Goal: Transaction & Acquisition: Purchase product/service

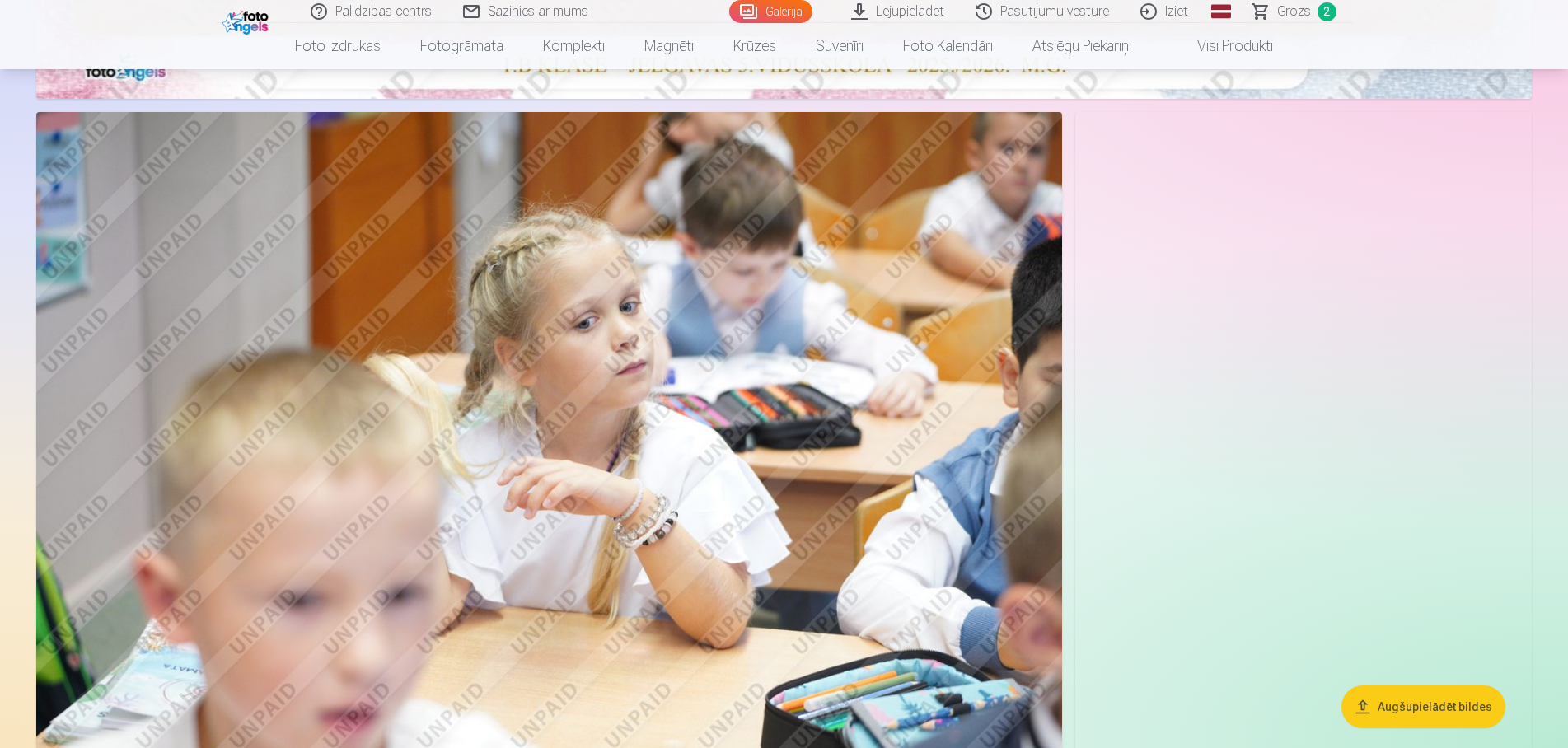
scroll to position [1135, 0]
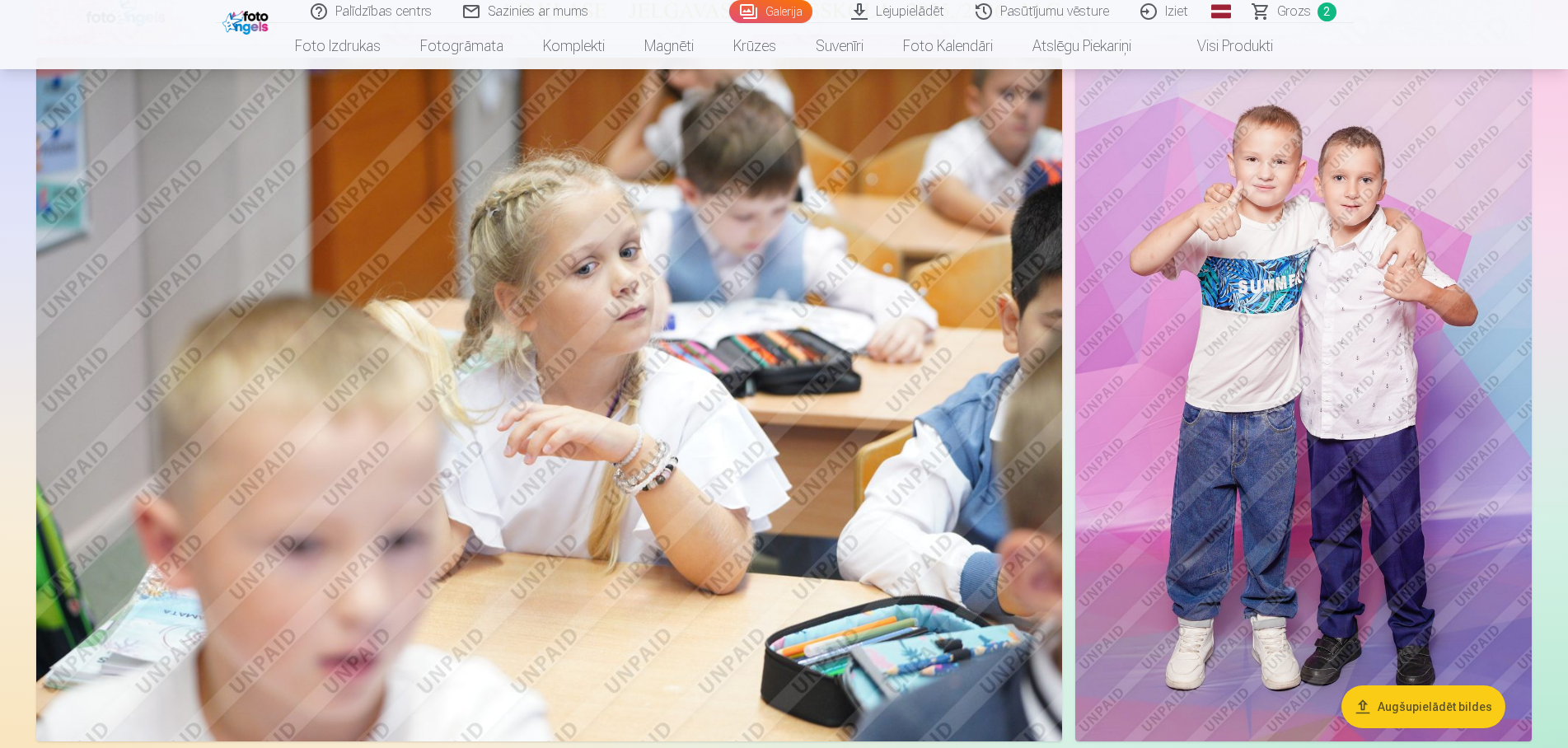
click at [1286, 17] on span "Grozs" at bounding box center [1294, 12] width 33 height 20
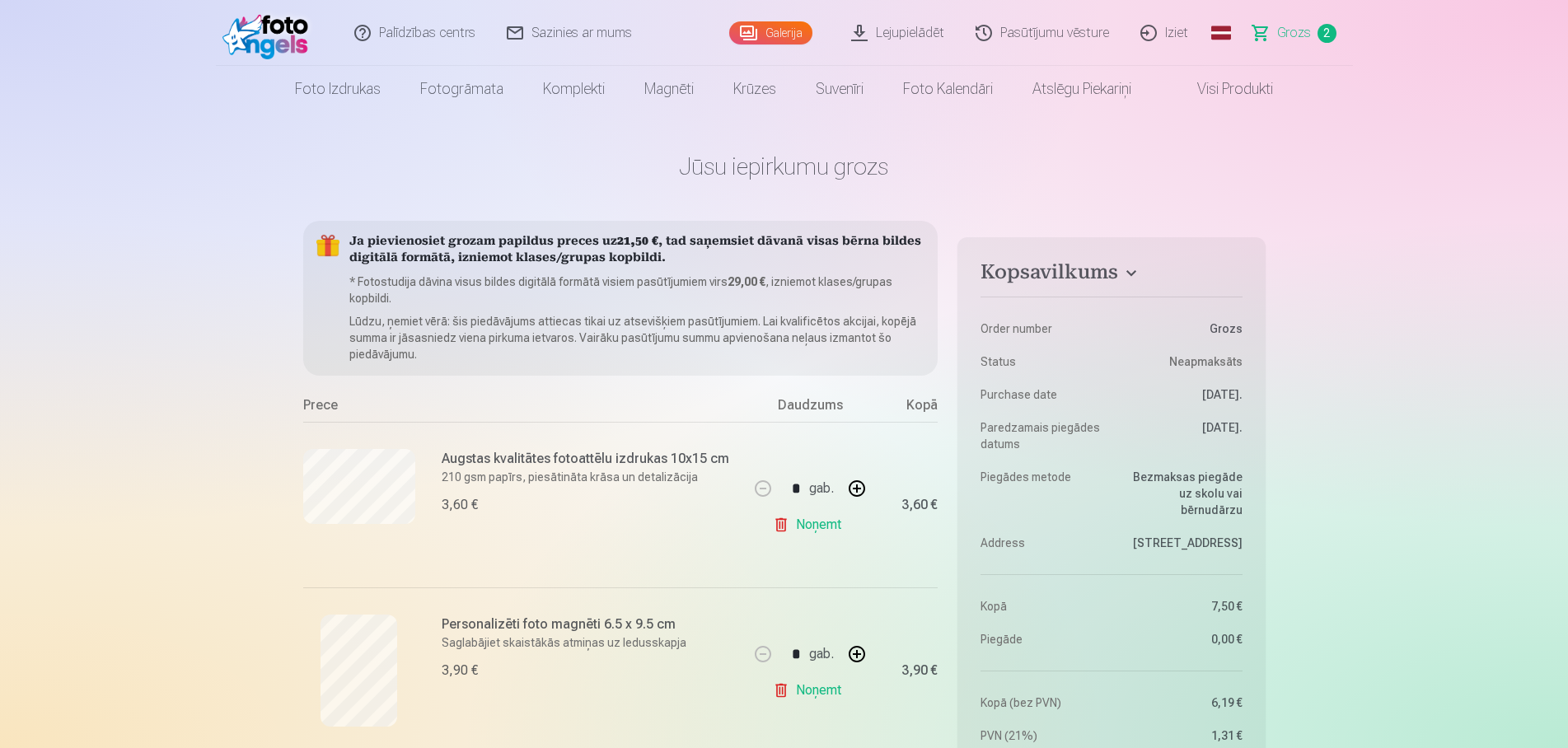
click at [292, 39] on img at bounding box center [269, 33] width 95 height 53
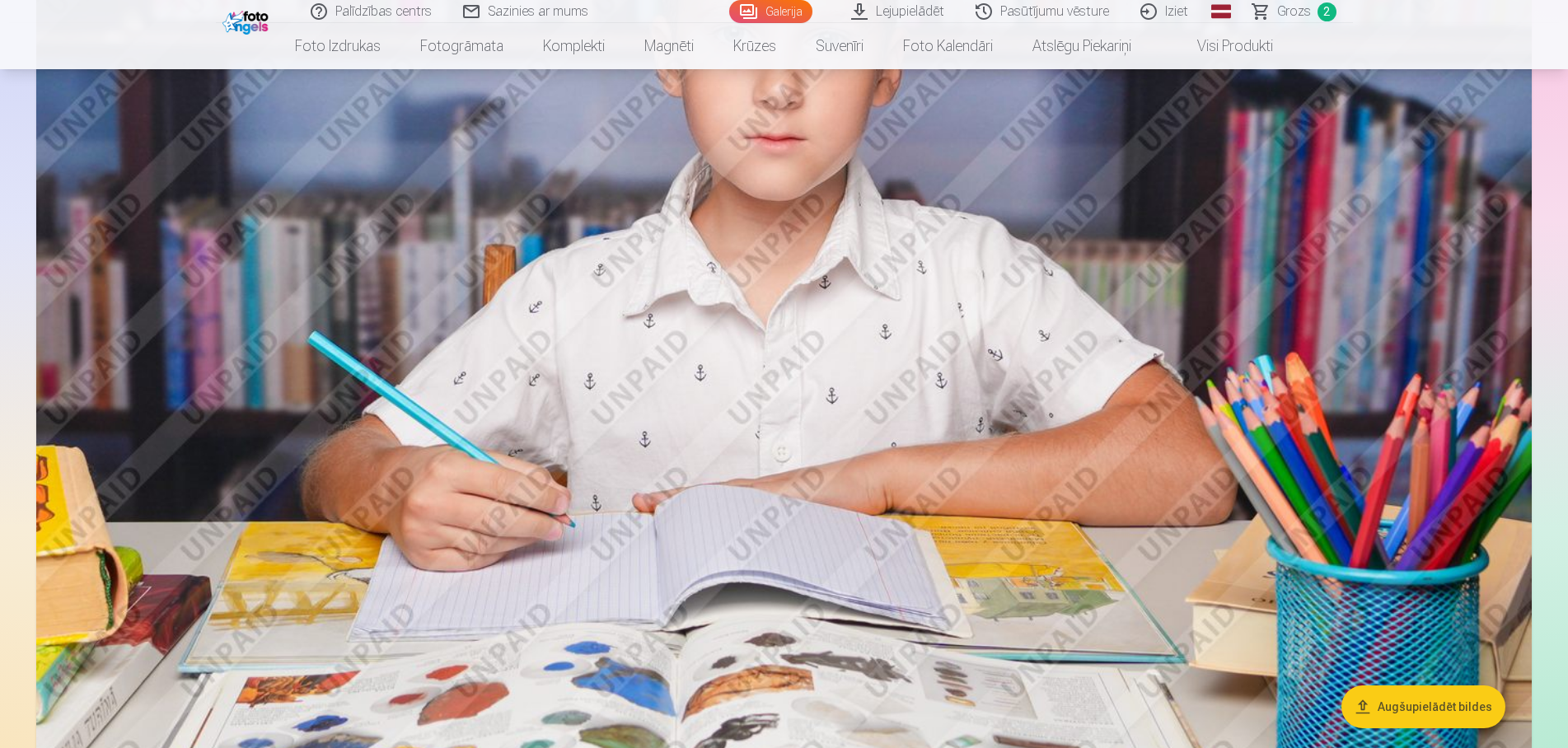
scroll to position [2731, 0]
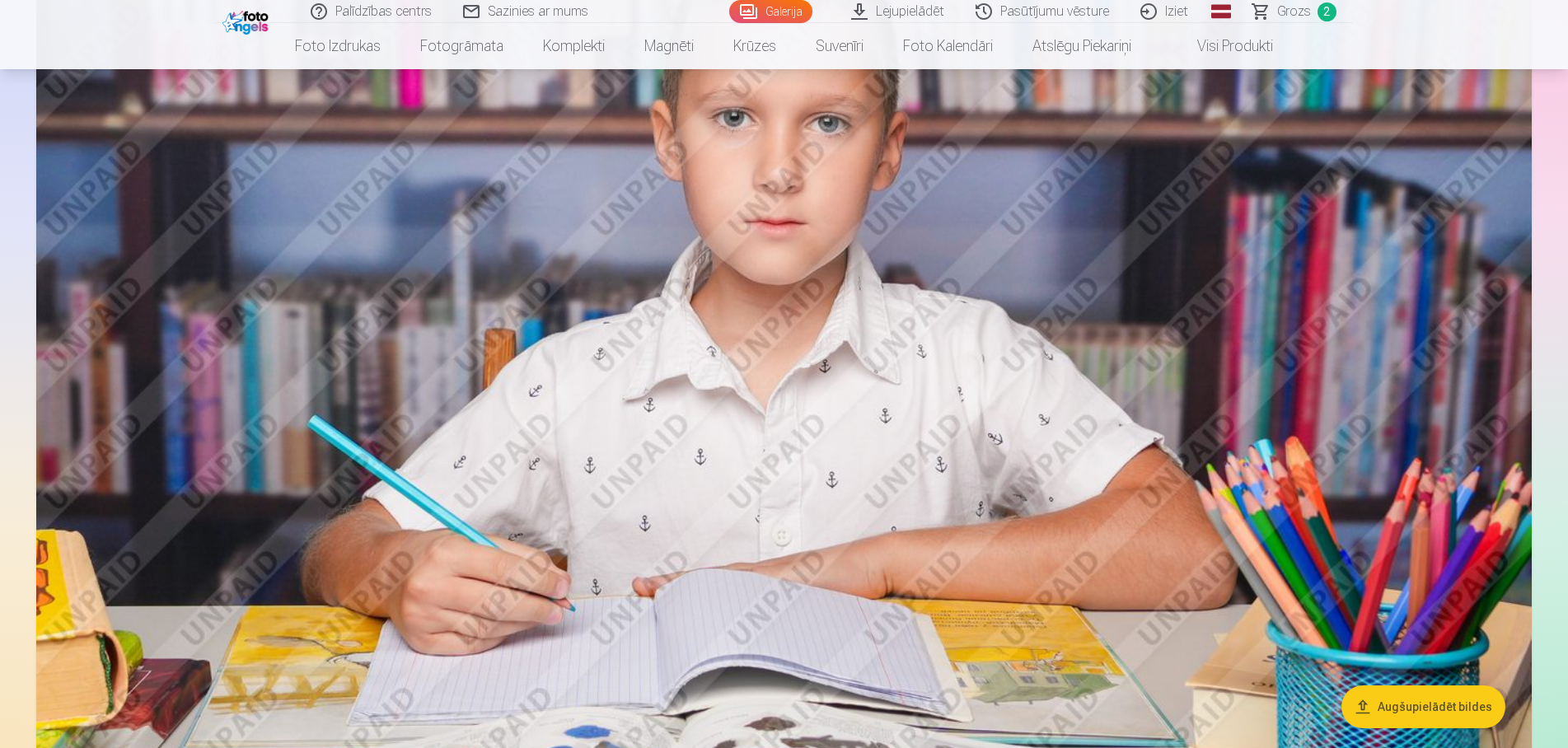
click at [1283, 12] on span "Grozs" at bounding box center [1294, 12] width 33 height 20
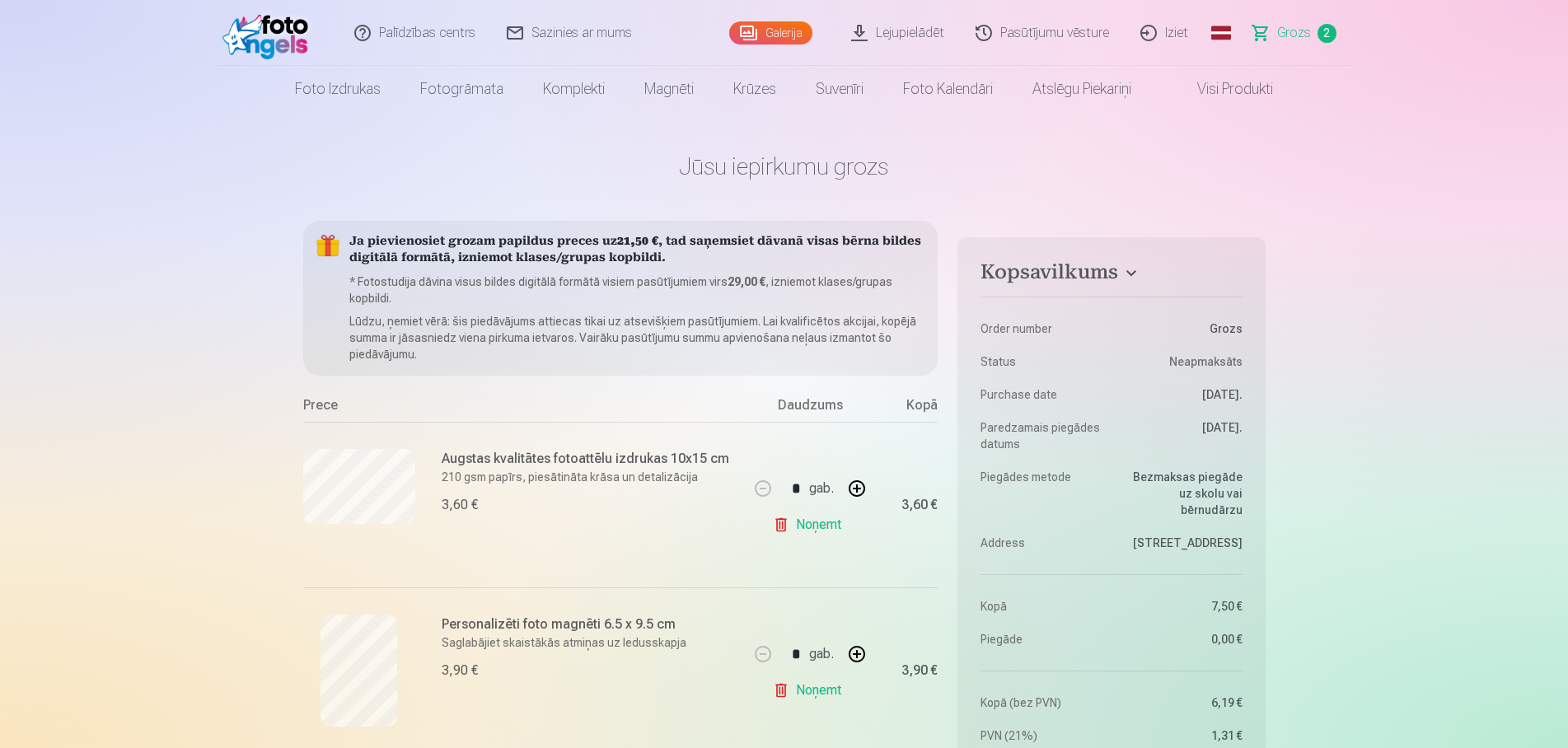
click at [252, 34] on img at bounding box center [269, 33] width 95 height 53
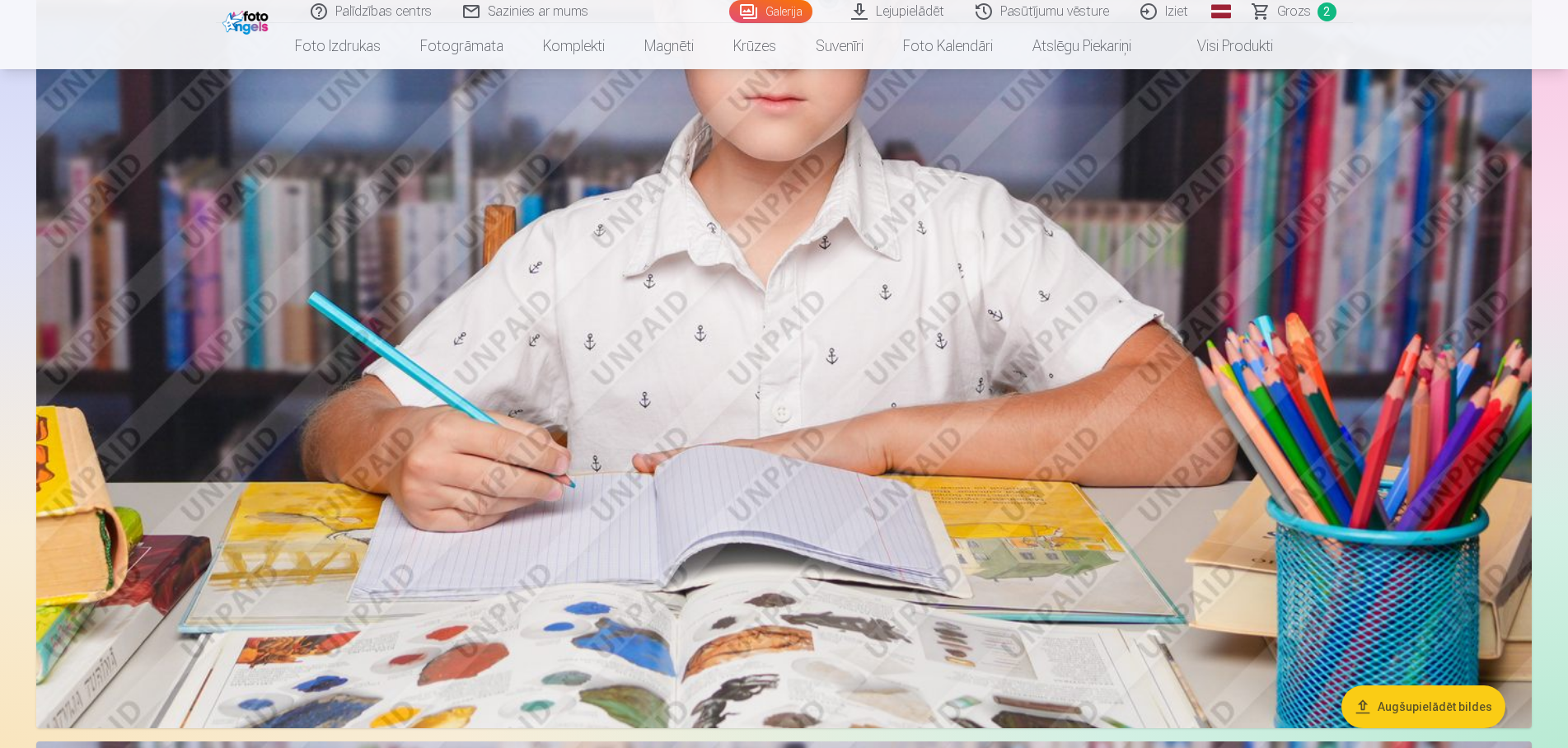
scroll to position [2857, 0]
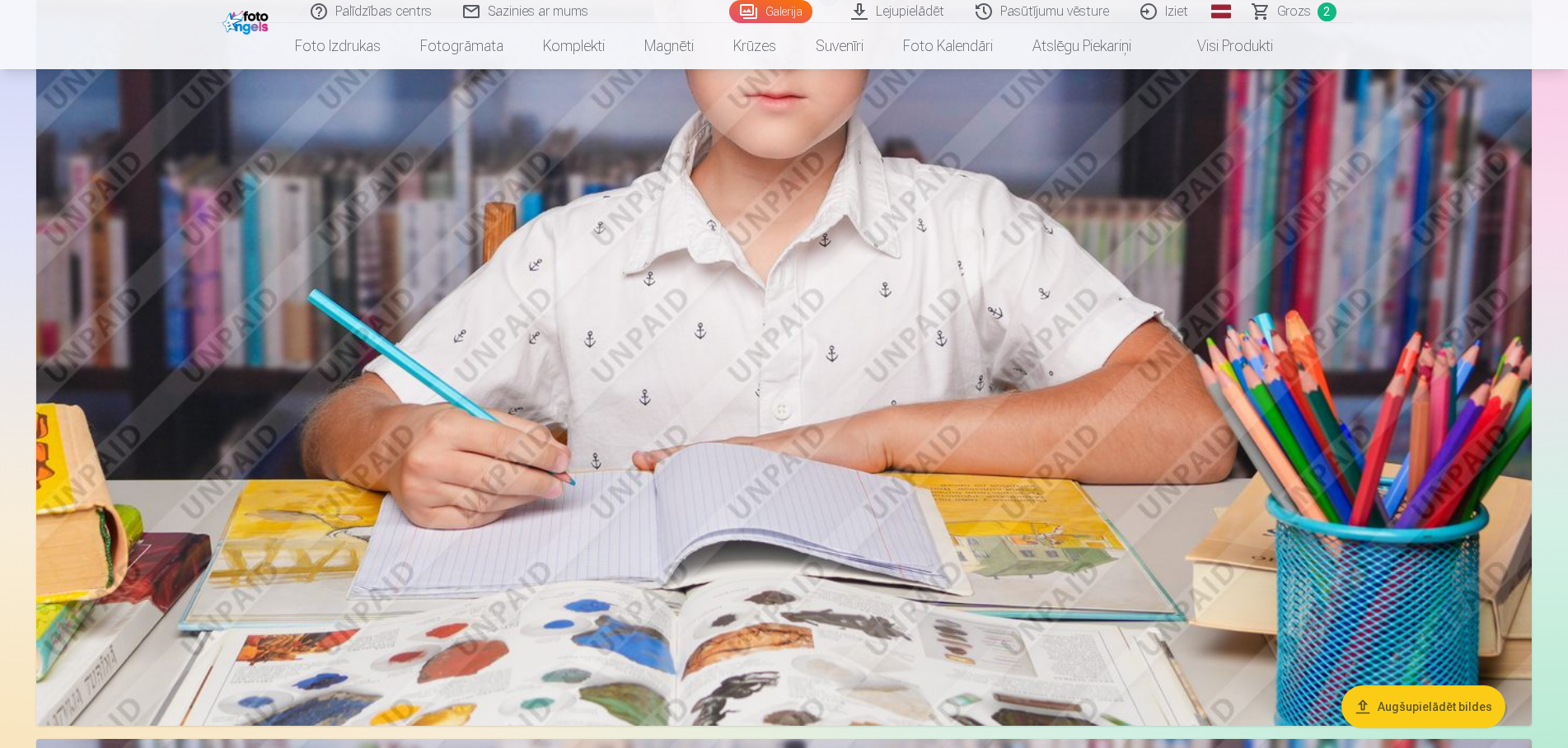
click at [880, 371] on img at bounding box center [784, 228] width 1496 height 997
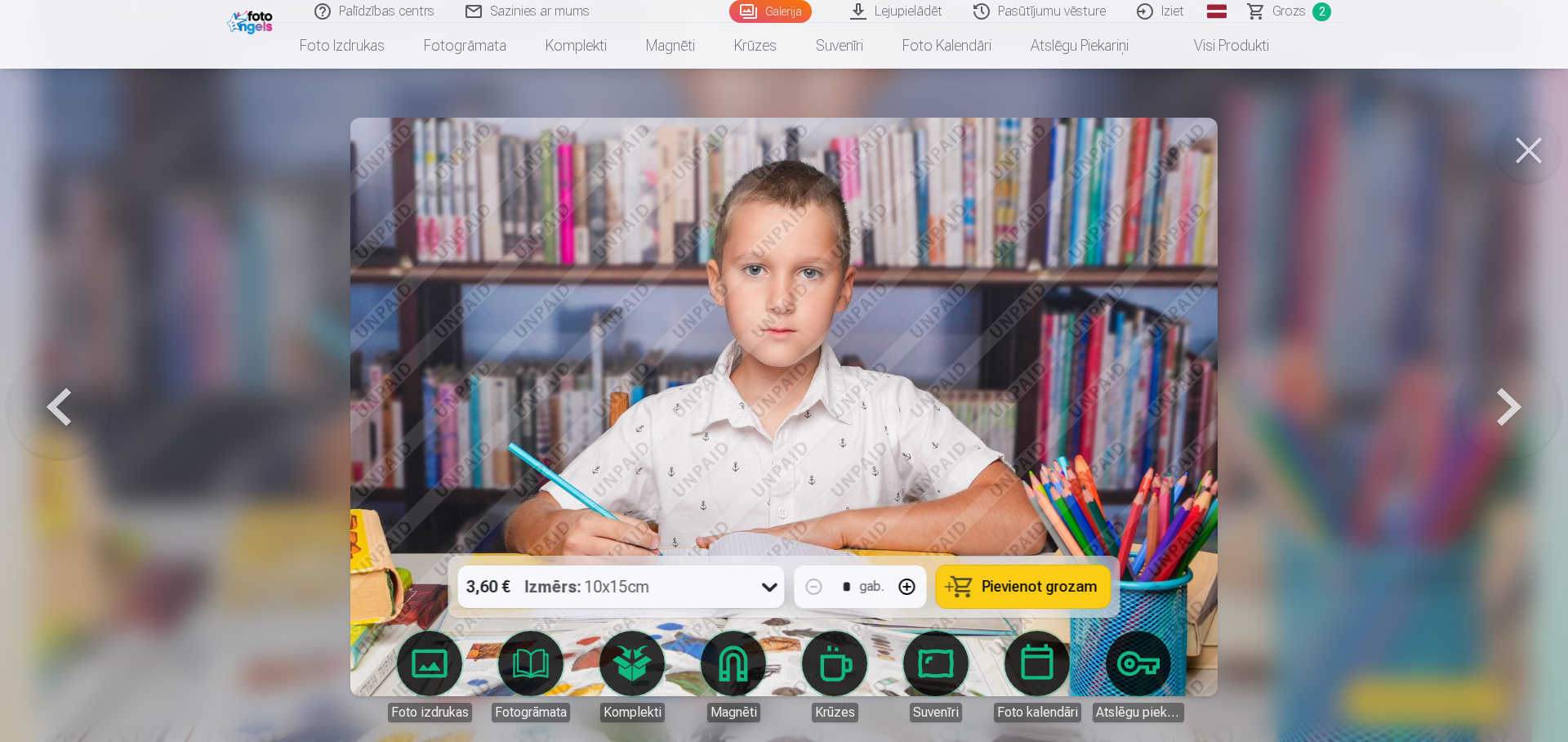
click at [1012, 581] on span "Pievienot grozam" at bounding box center [1040, 587] width 116 height 15
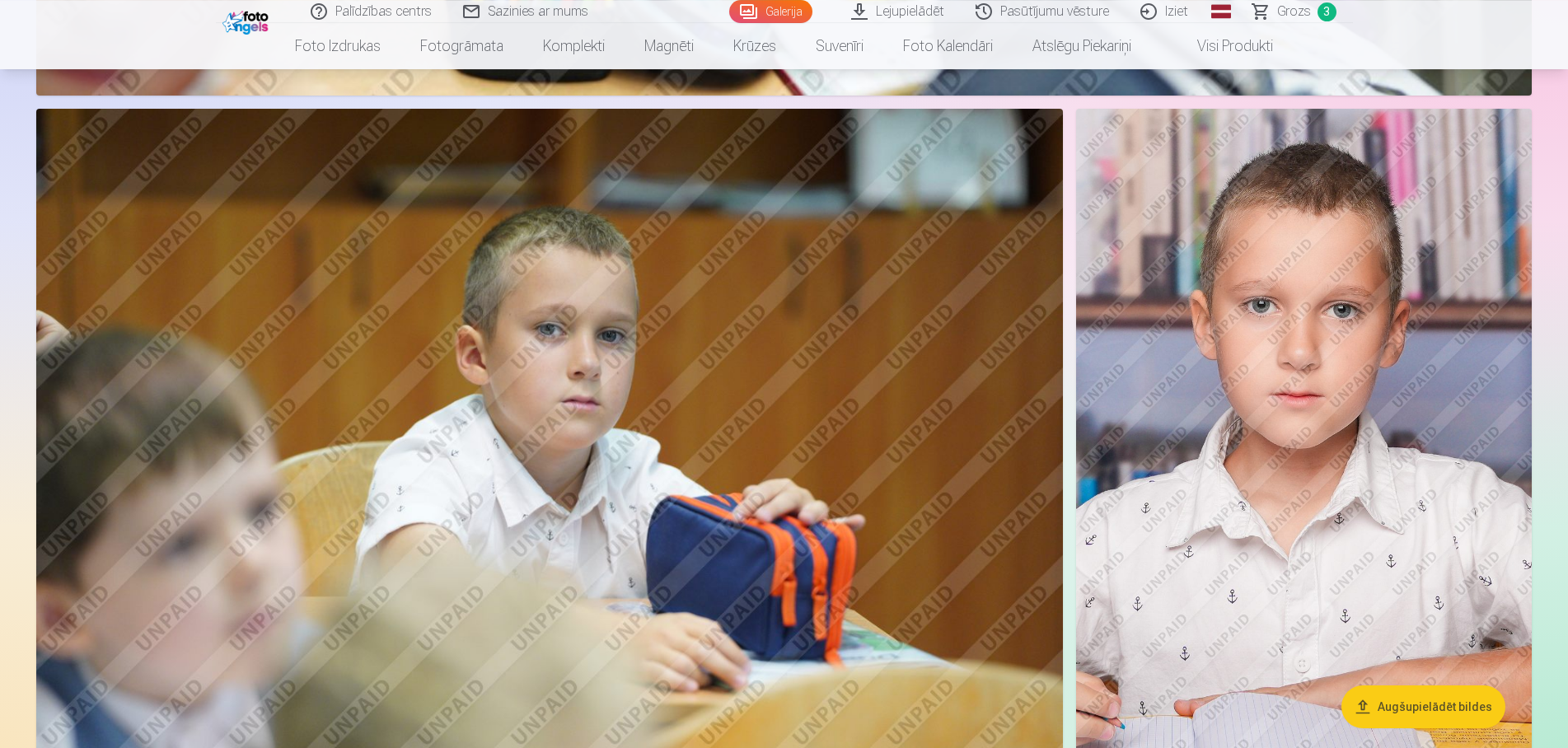
scroll to position [6301, 0]
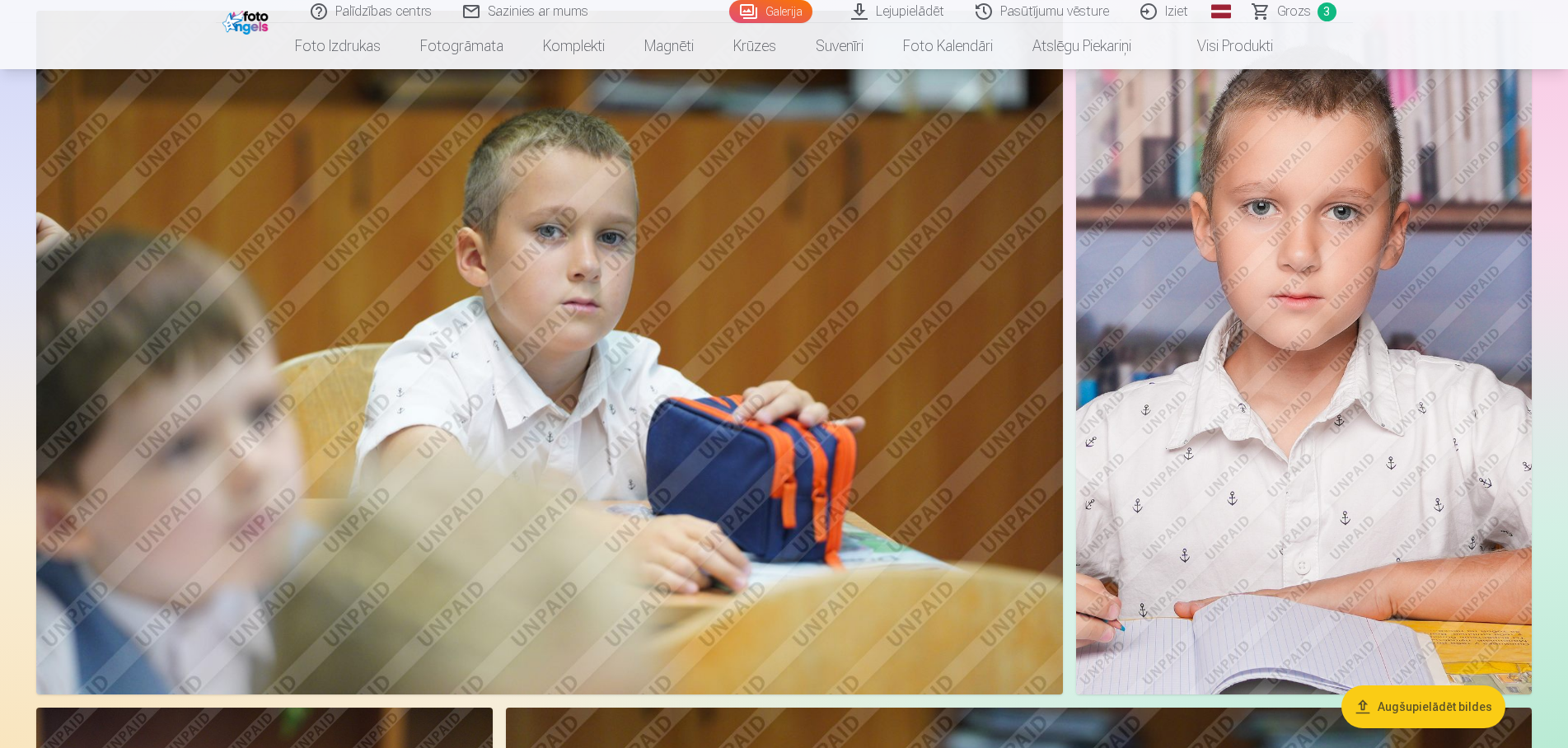
click at [1495, 366] on img at bounding box center [1304, 352] width 455 height 683
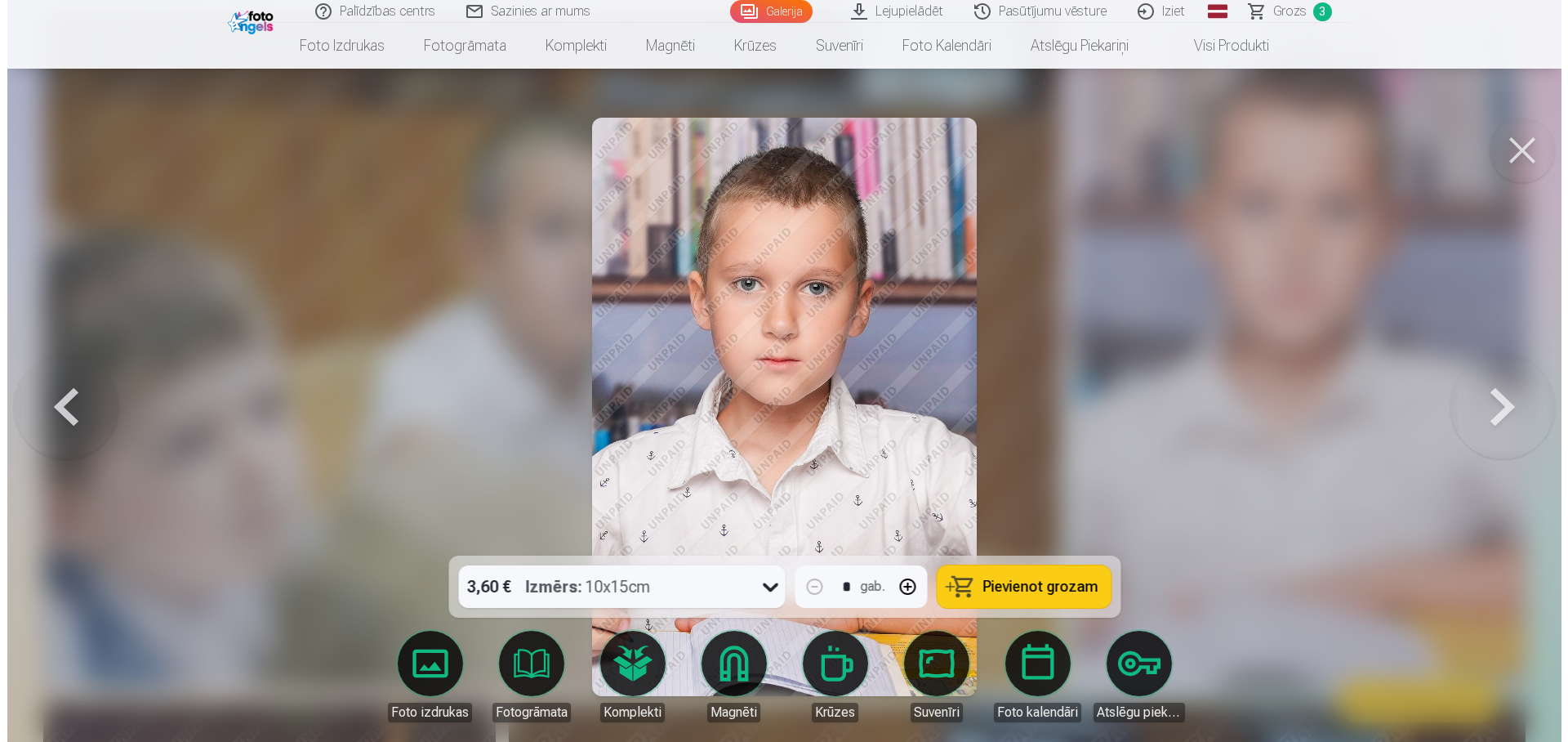
scroll to position [6307, 0]
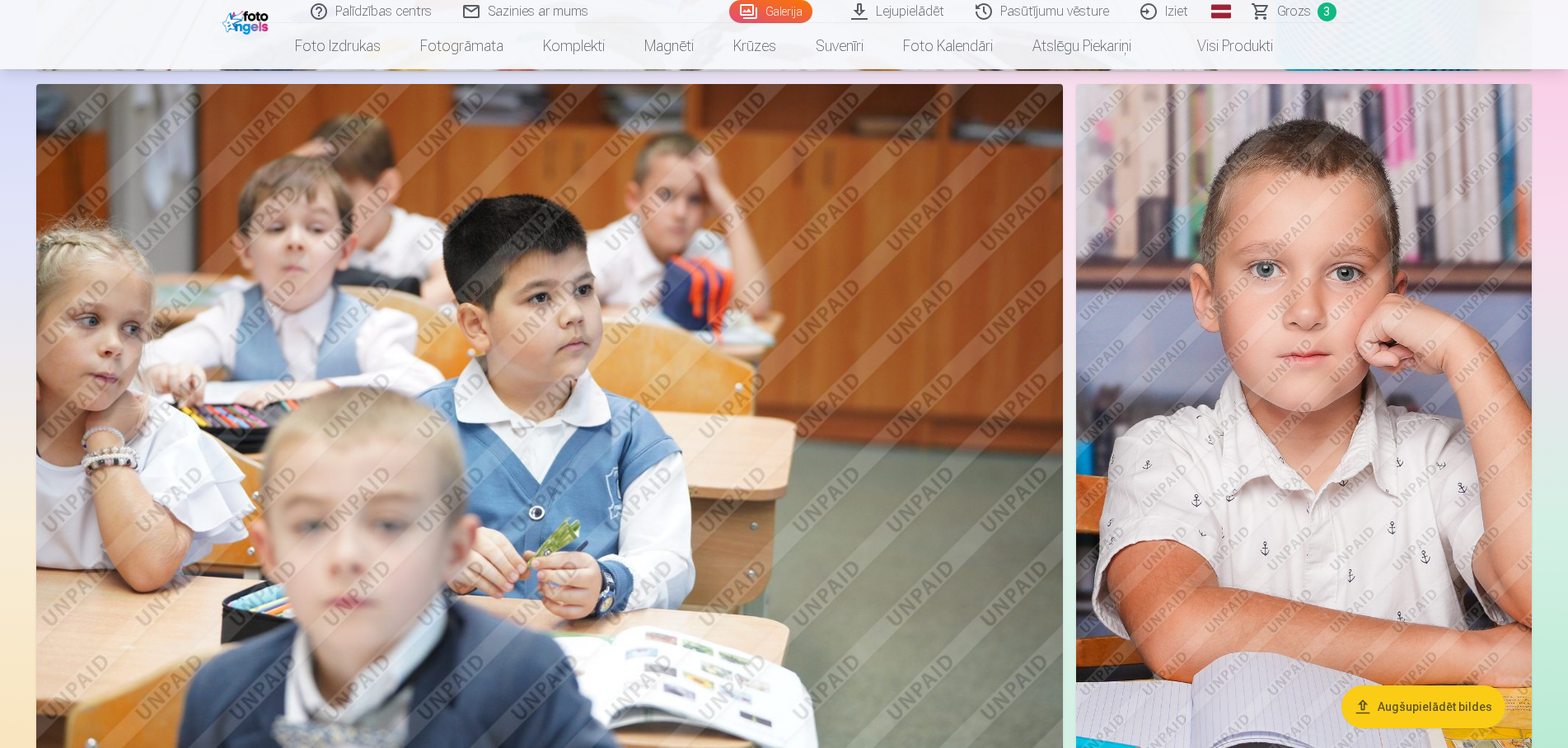
scroll to position [4537, 0]
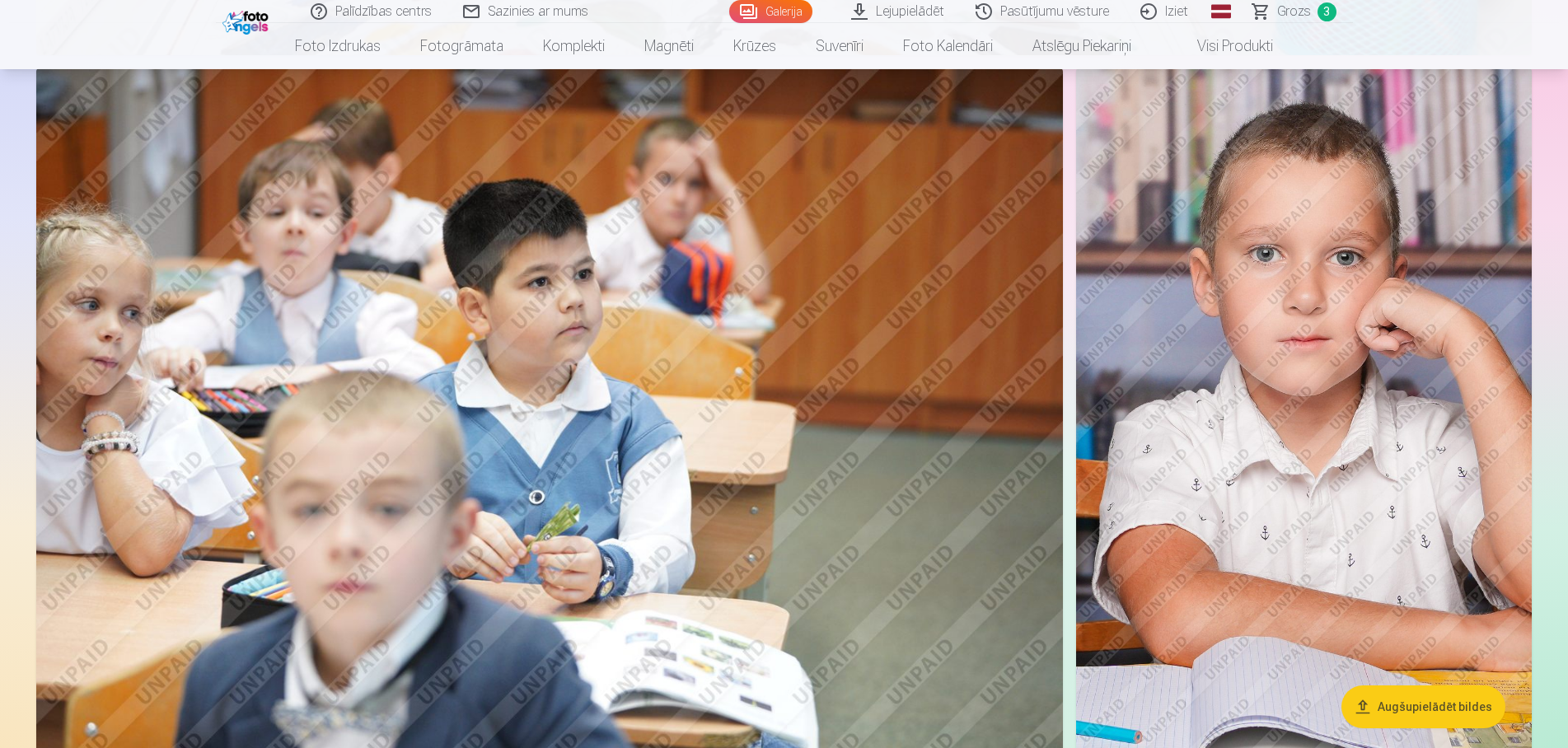
click at [1390, 310] on img at bounding box center [1304, 410] width 455 height 683
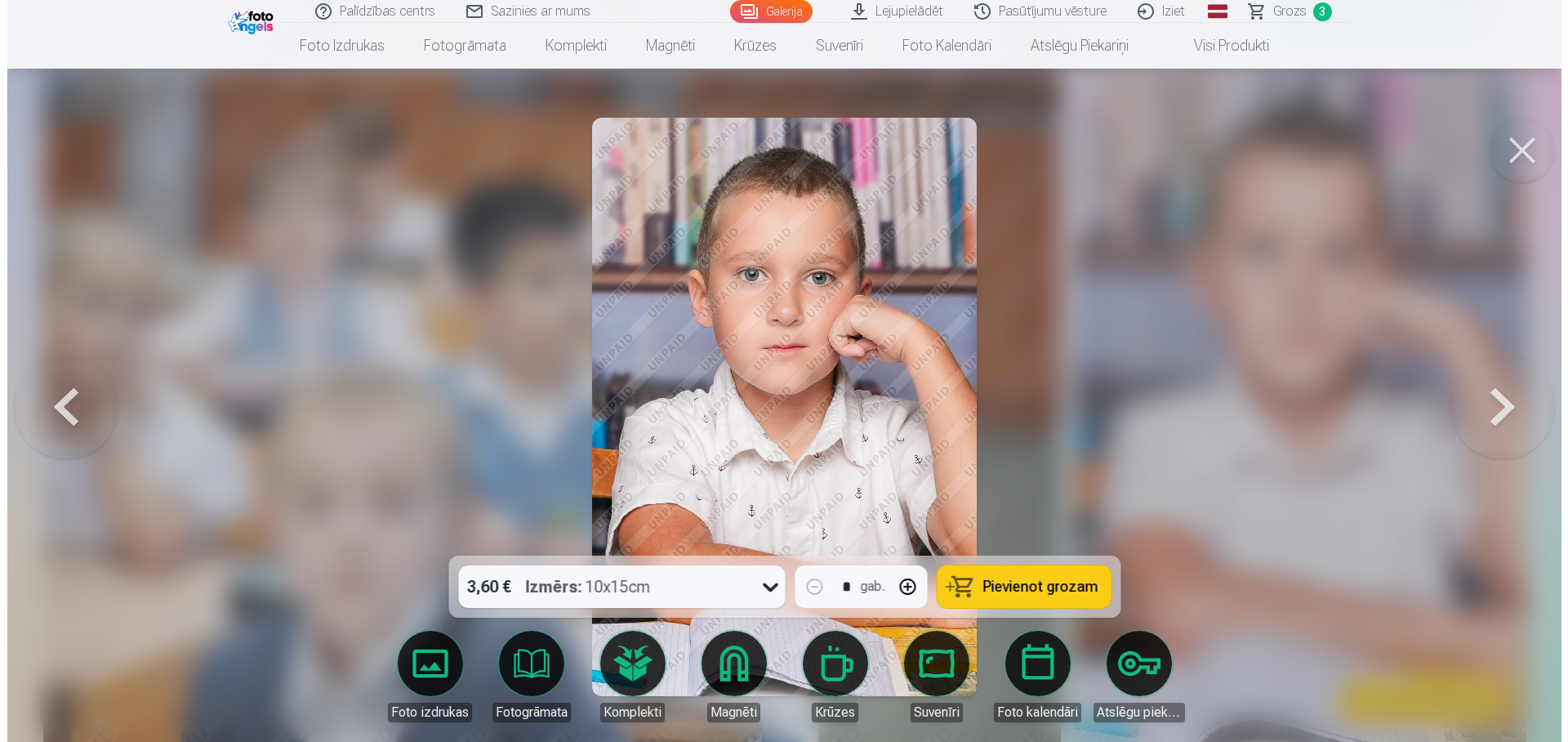
scroll to position [4532, 0]
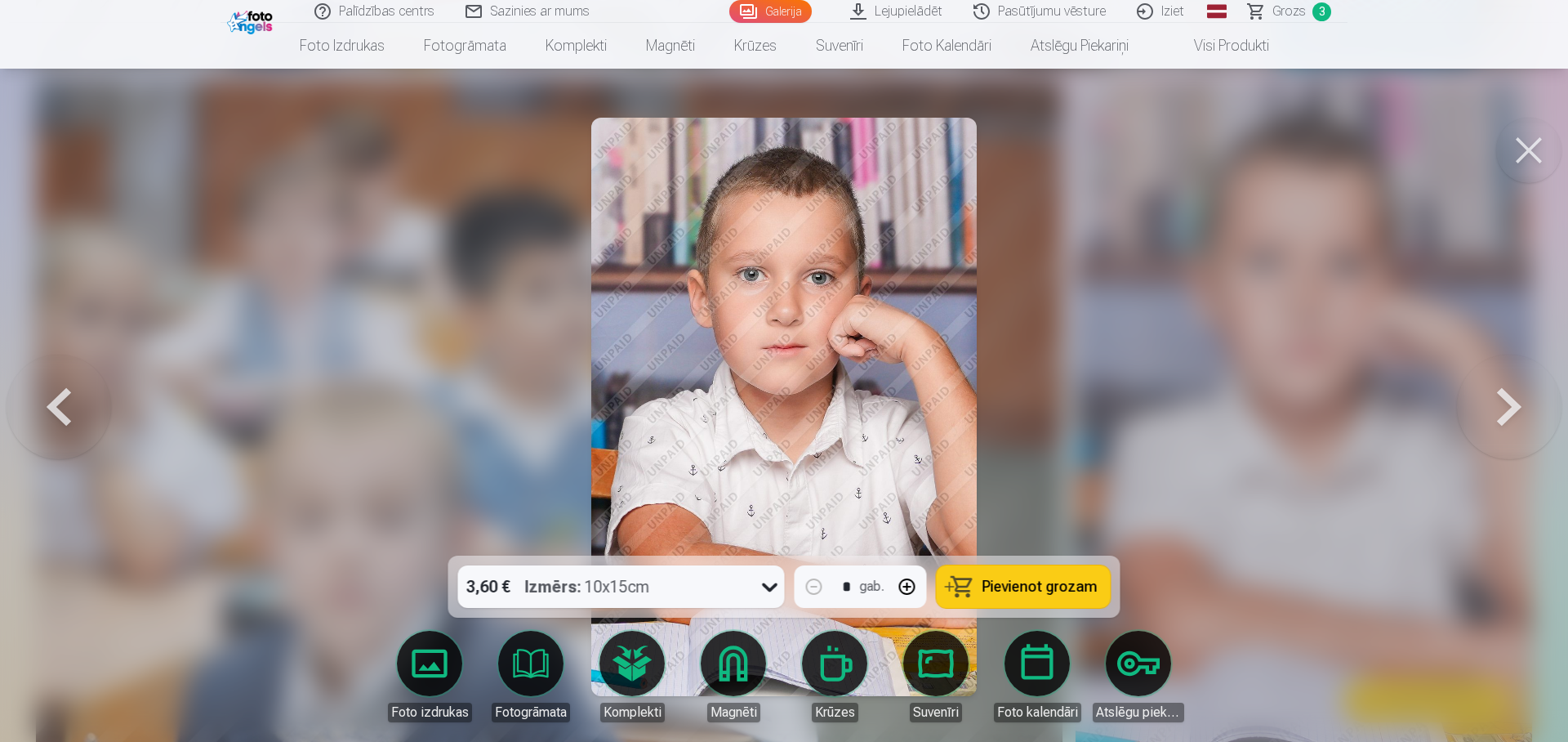
click at [1083, 594] on span "Pievienot grozam" at bounding box center [1040, 587] width 116 height 15
click at [1305, 17] on span "Grozs" at bounding box center [1289, 12] width 33 height 19
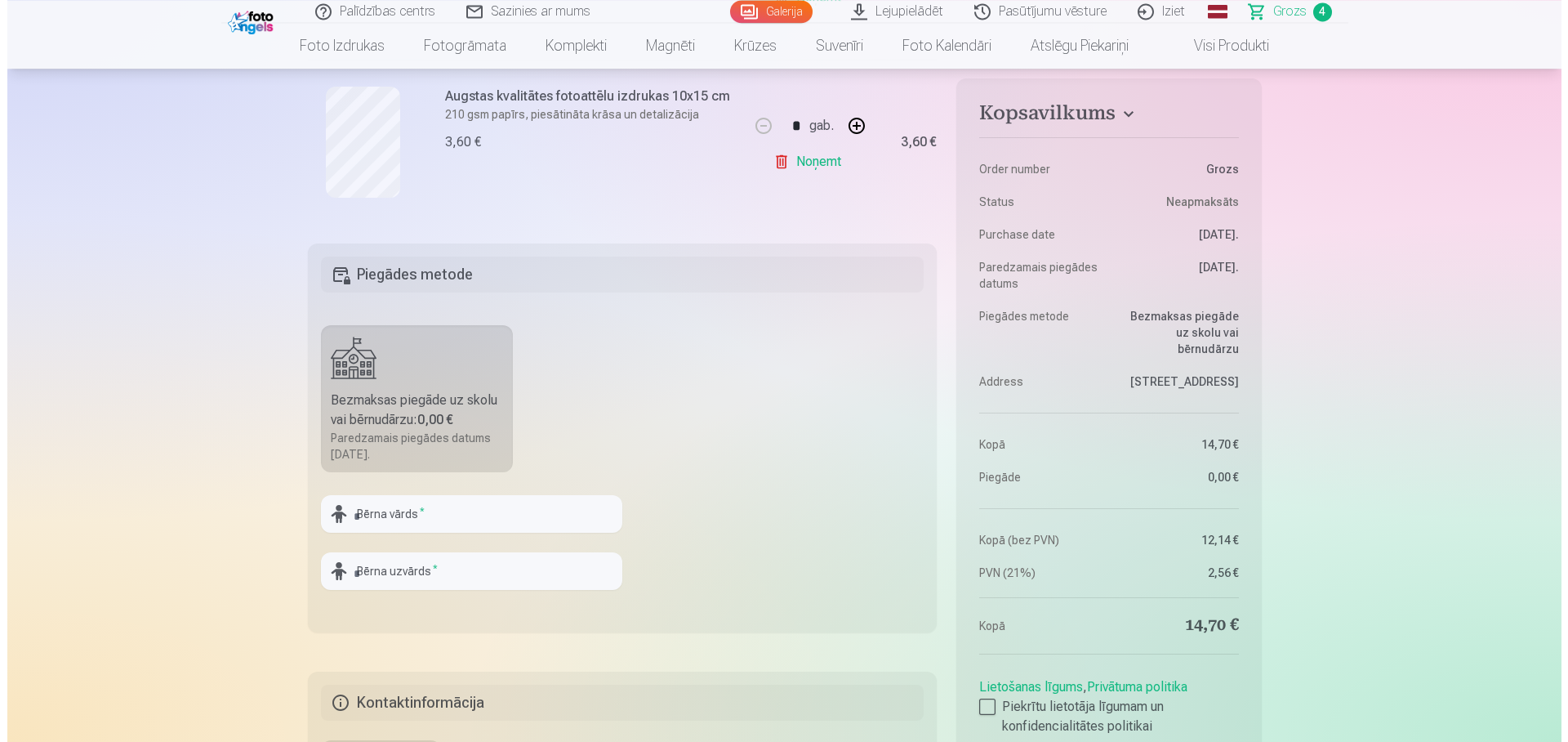
scroll to position [1208, 0]
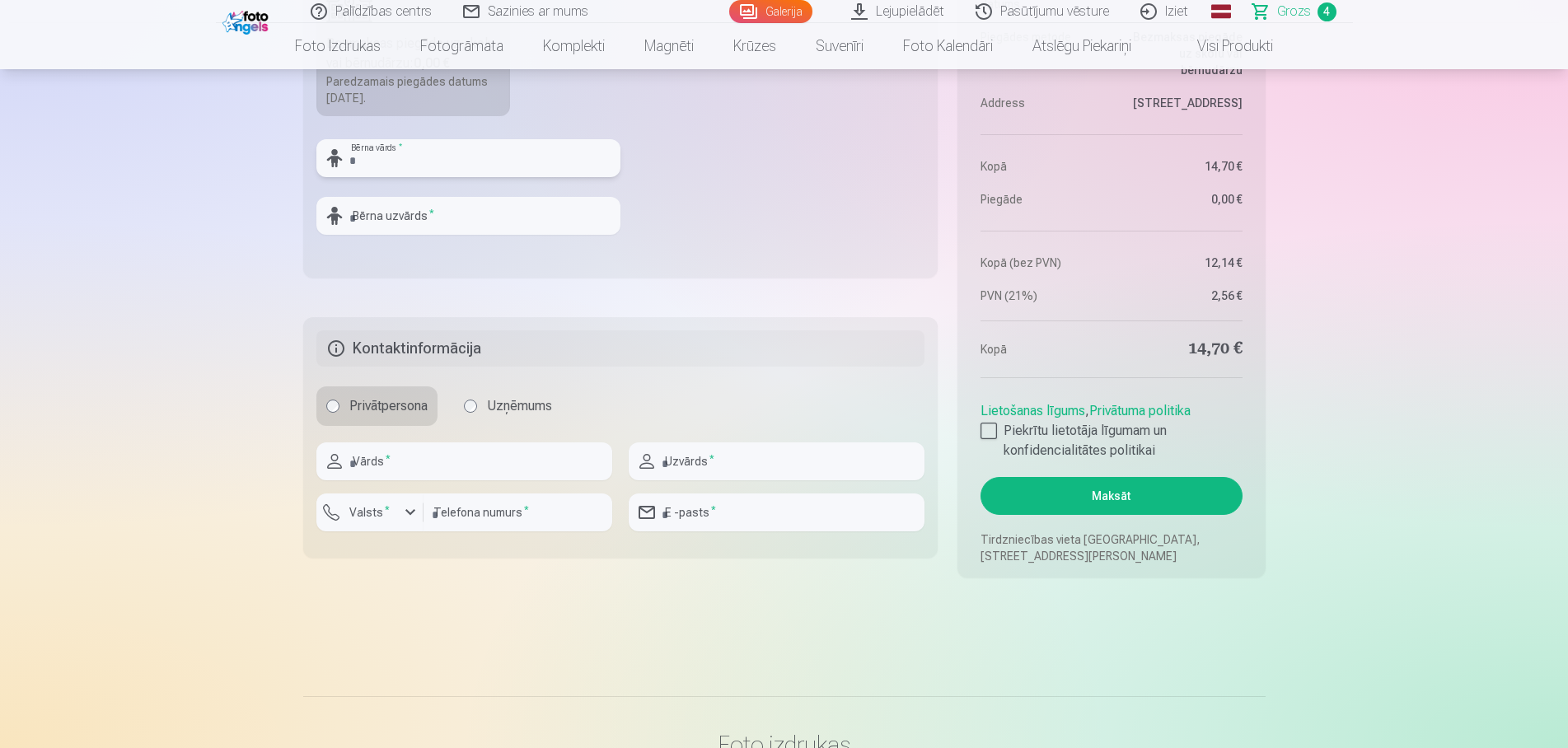
click at [456, 168] on input "text" at bounding box center [468, 158] width 304 height 38
type input "*******"
click at [454, 230] on input "text" at bounding box center [468, 215] width 304 height 38
type input "*********"
click at [389, 464] on input "text" at bounding box center [464, 461] width 296 height 38
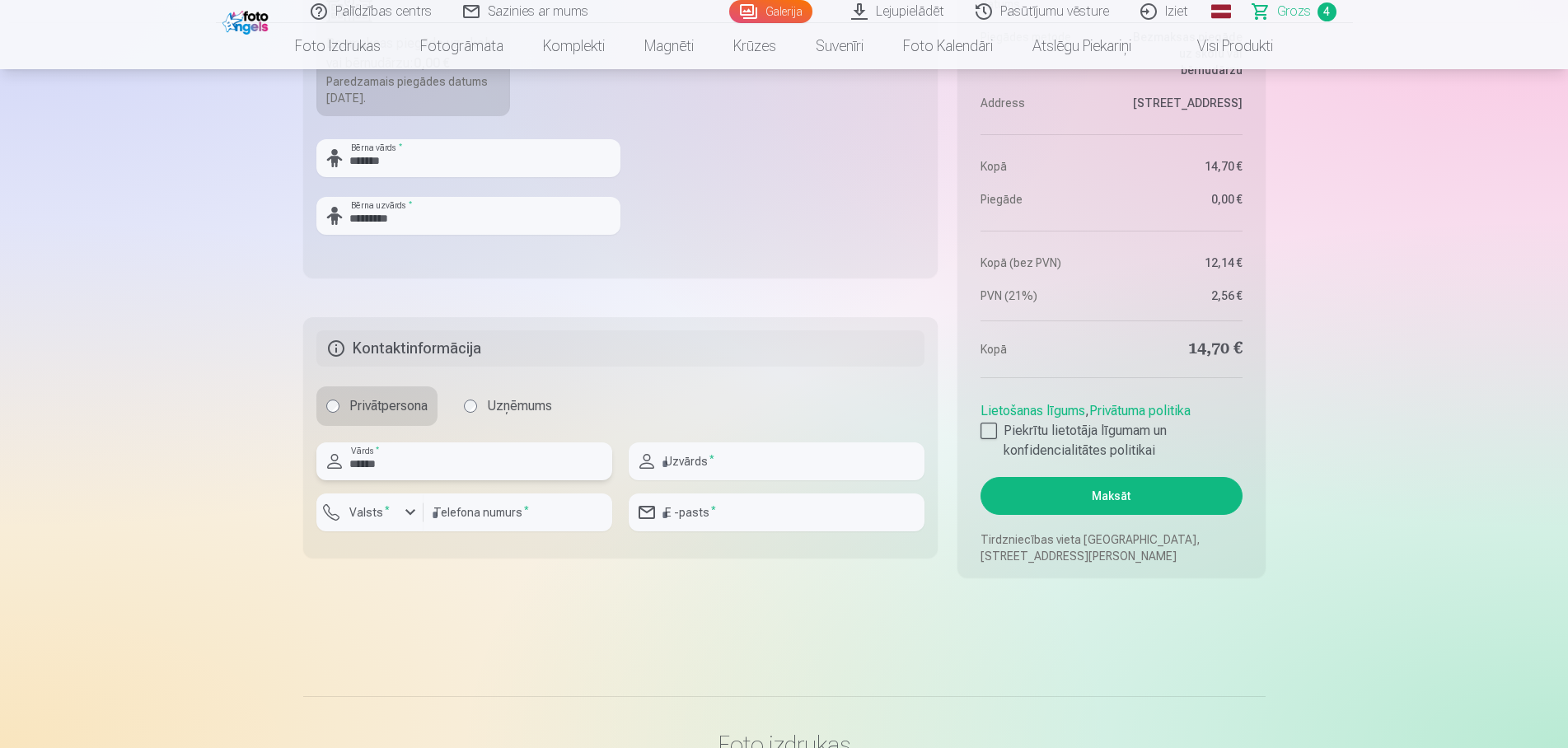
click at [373, 470] on input "******" at bounding box center [464, 461] width 296 height 38
type input "******"
click at [737, 465] on input "text" at bounding box center [777, 461] width 296 height 38
type input "*********"
click at [392, 514] on label "Valsts *" at bounding box center [369, 512] width 54 height 17
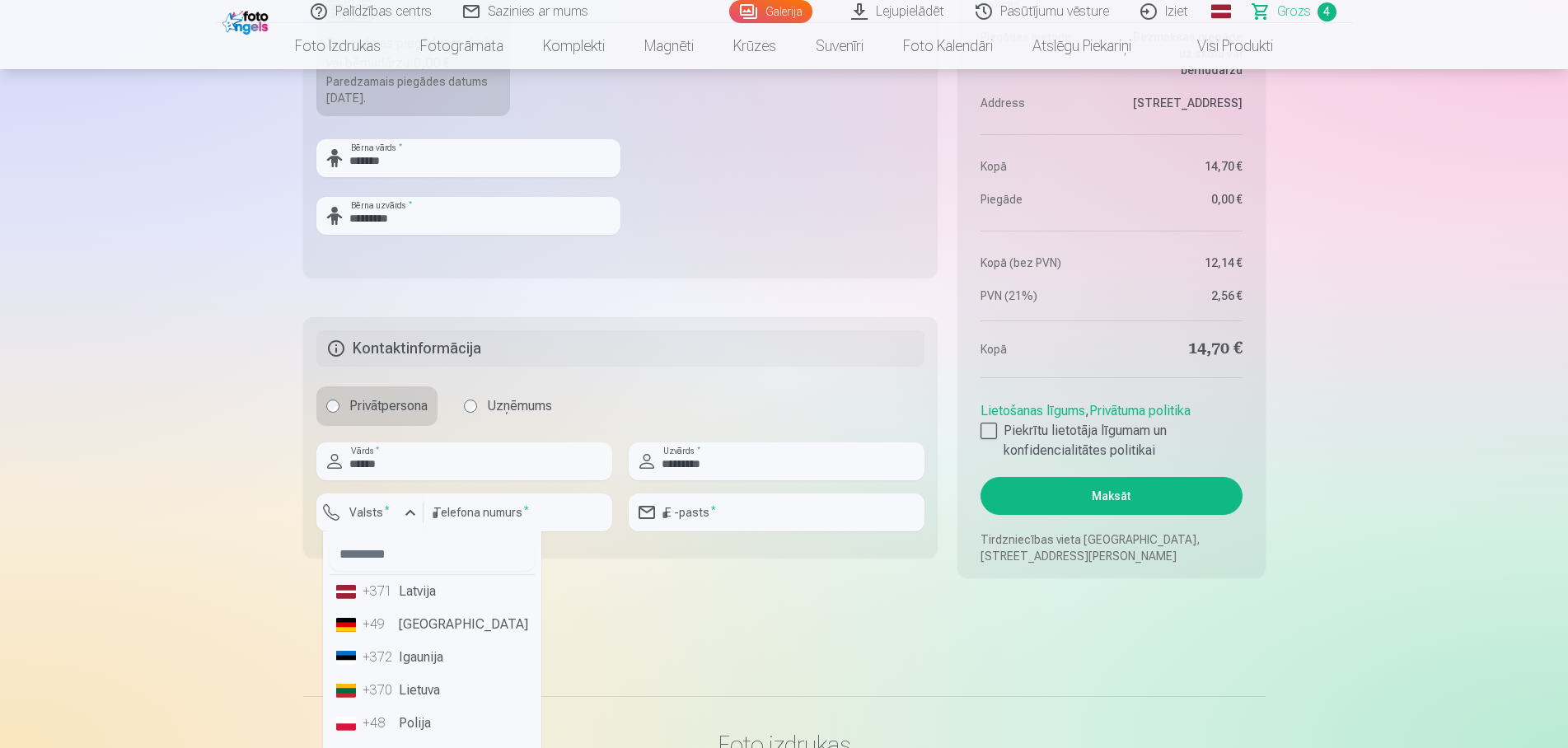
click at [394, 595] on div "+371" at bounding box center [379, 591] width 33 height 20
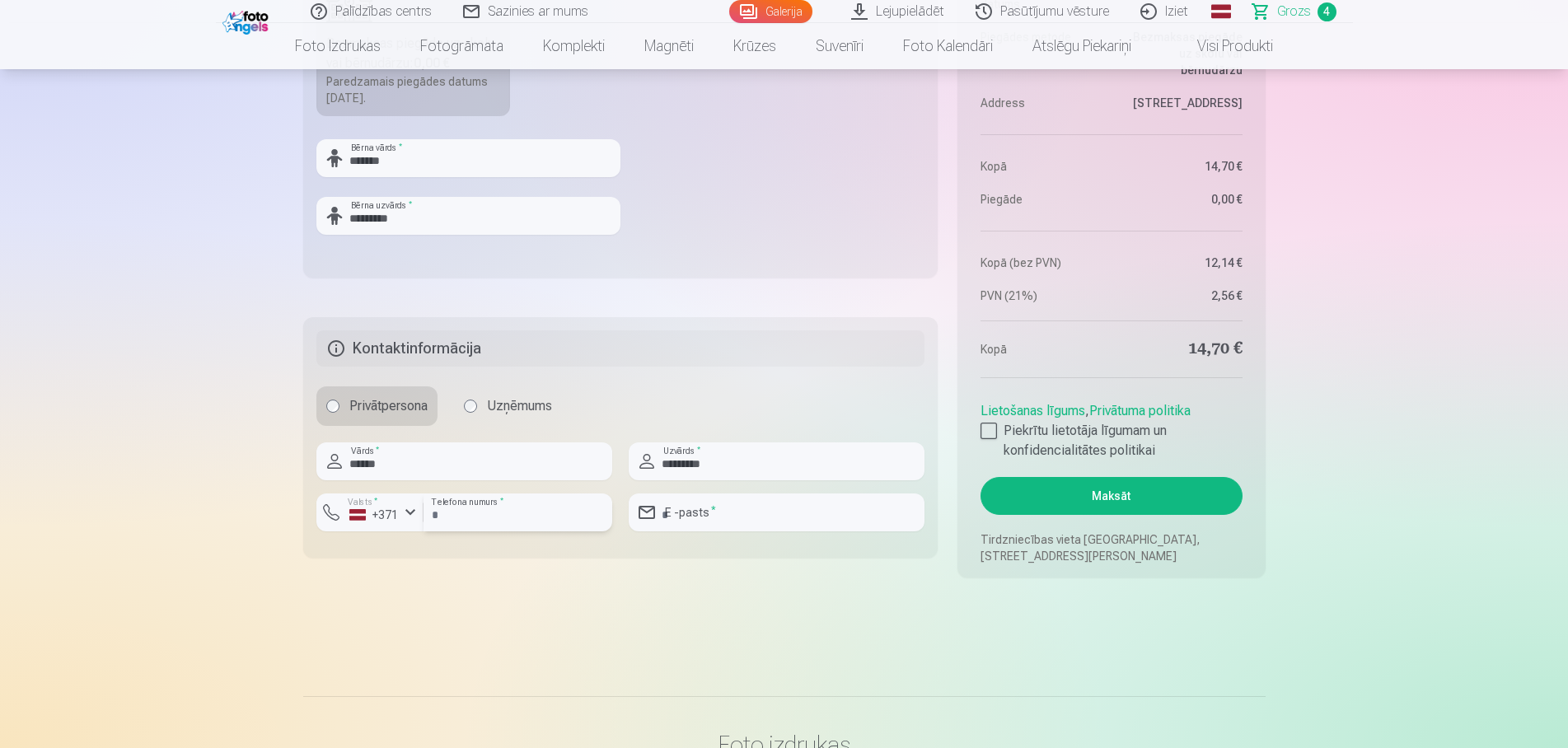
click at [449, 519] on input "number" at bounding box center [517, 512] width 189 height 38
type input "********"
click at [742, 527] on input "email" at bounding box center [777, 512] width 296 height 38
click at [741, 527] on input "email" at bounding box center [777, 512] width 296 height 38
type input "**********"
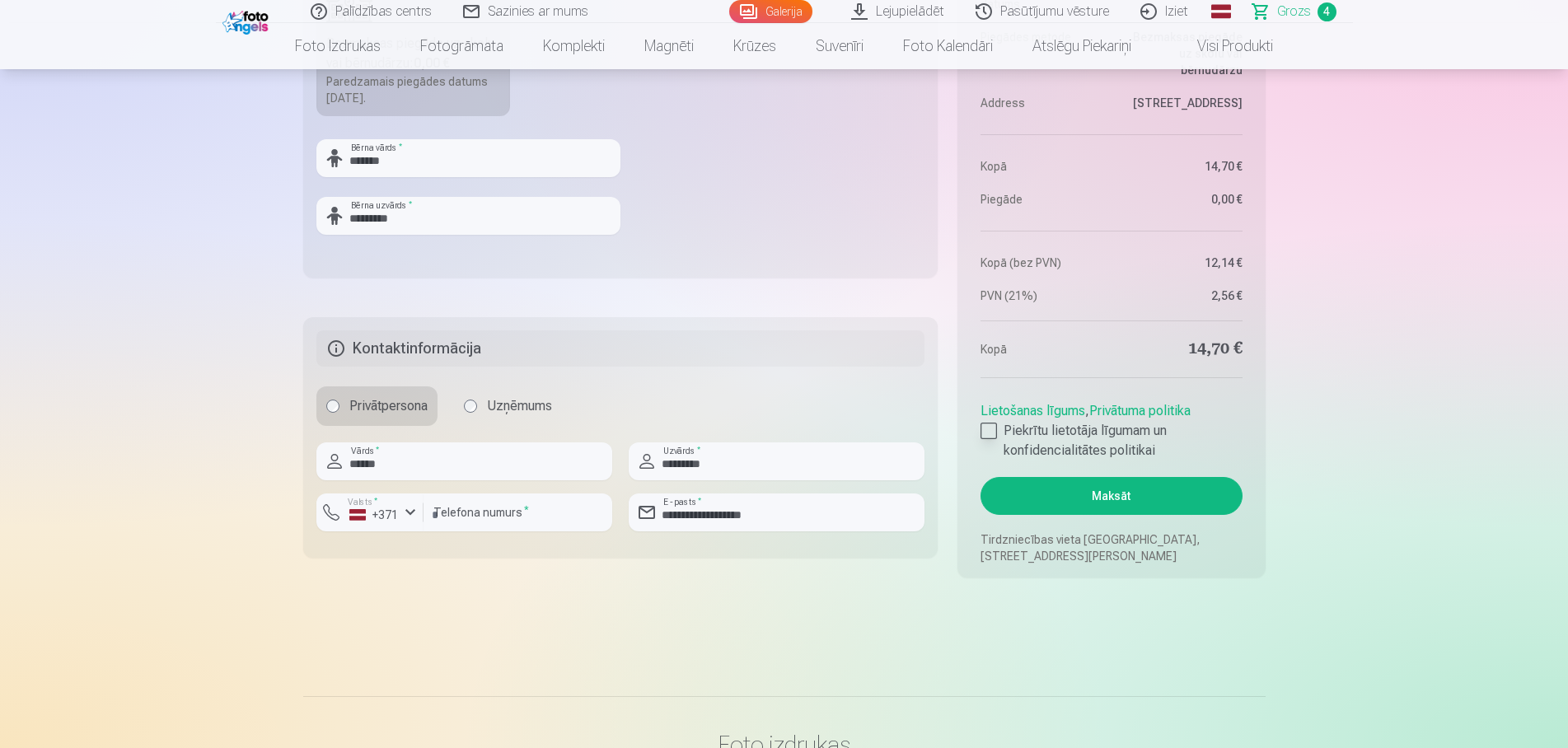
click at [993, 428] on div at bounding box center [988, 431] width 17 height 17
click at [1056, 509] on button "Maksāt" at bounding box center [1111, 495] width 261 height 38
